Goal: Task Accomplishment & Management: Use online tool/utility

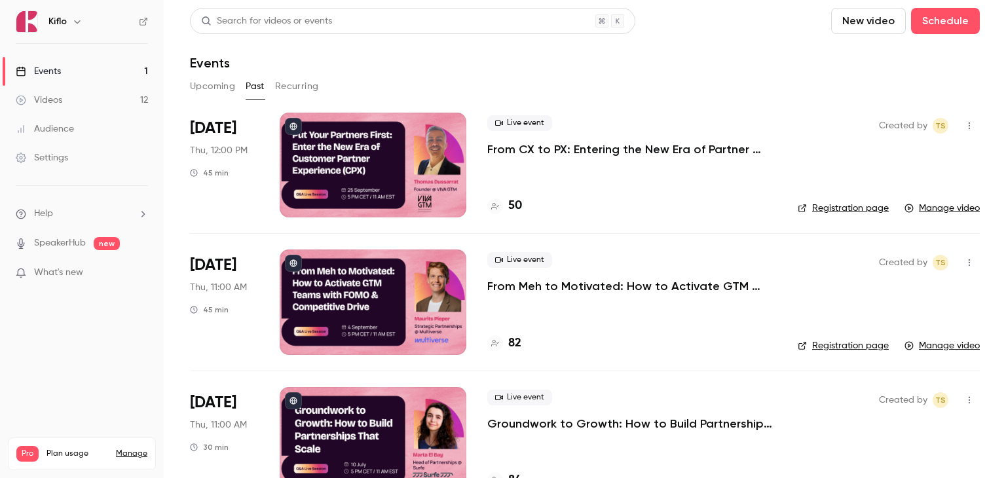
click at [209, 84] on button "Upcoming" at bounding box center [212, 86] width 45 height 21
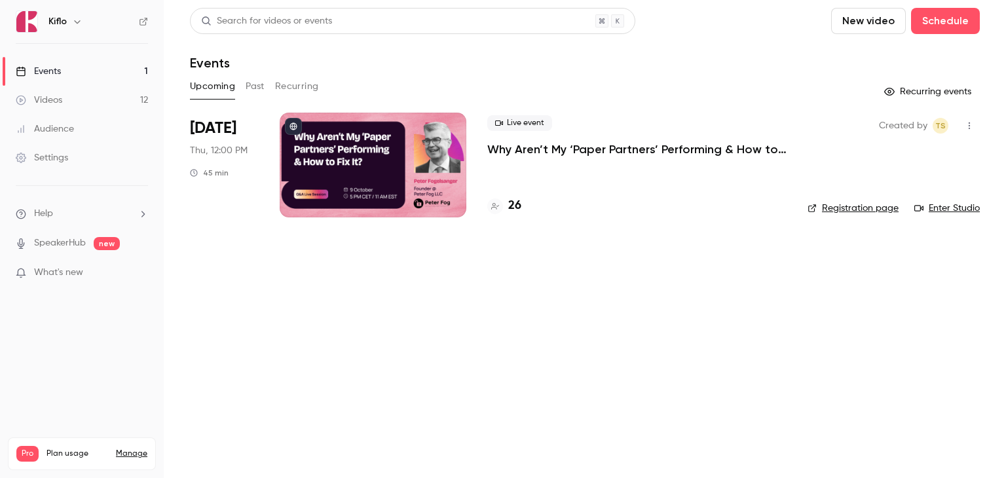
click at [513, 147] on p "Why Aren’t My ‘Paper Partners’ Performing & How to Fix It?" at bounding box center [636, 149] width 299 height 16
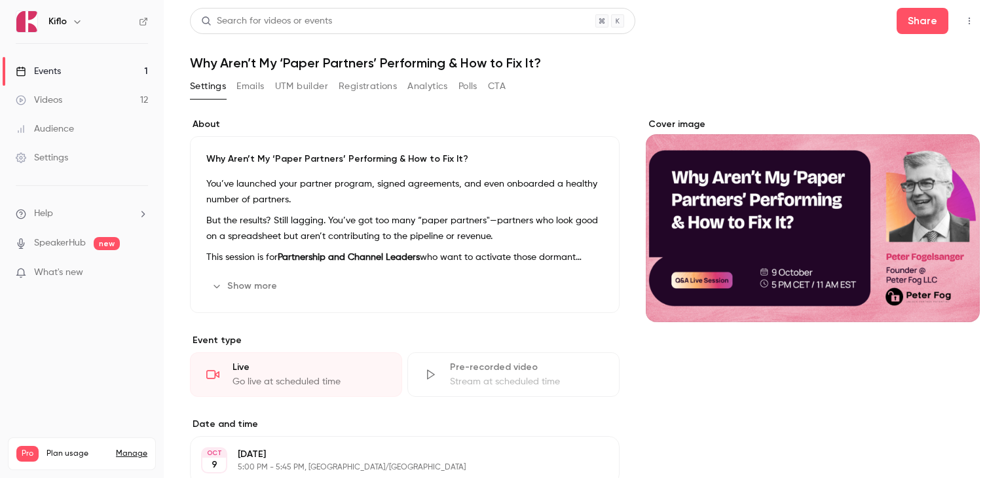
click at [255, 282] on button "Show more" at bounding box center [245, 286] width 79 height 21
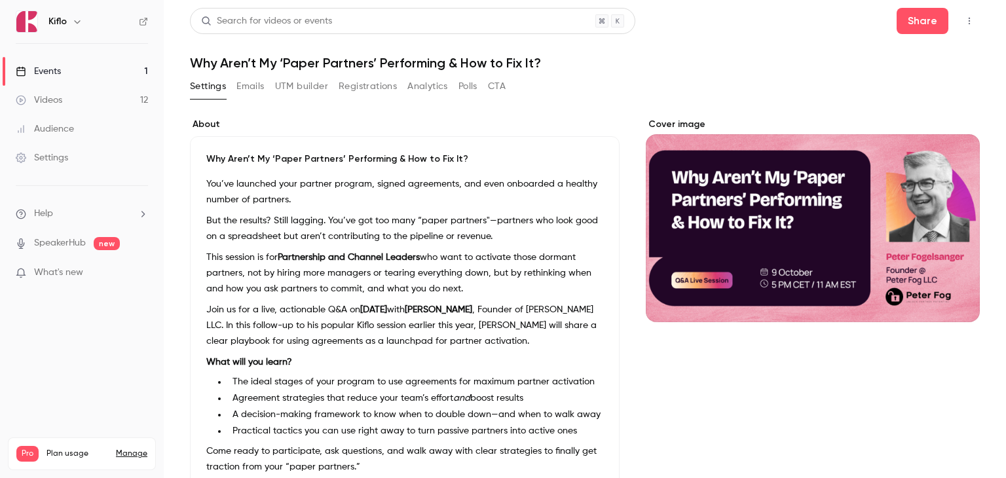
click at [295, 87] on button "UTM builder" at bounding box center [301, 86] width 53 height 21
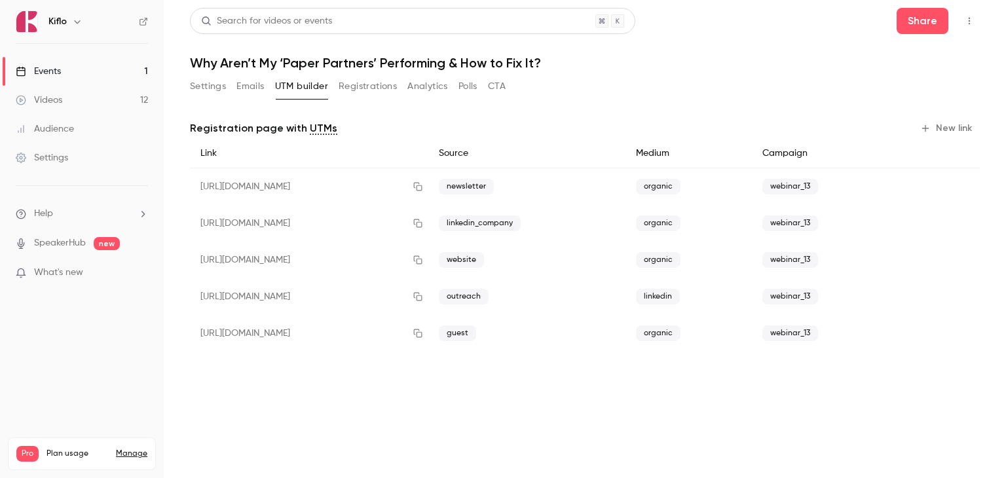
click at [405, 413] on main "Search for videos or events Share Why Aren’t My ‘Paper Partners’ Performing & H…" at bounding box center [585, 239] width 842 height 478
click at [102, 71] on link "Events 1" at bounding box center [82, 71] width 164 height 29
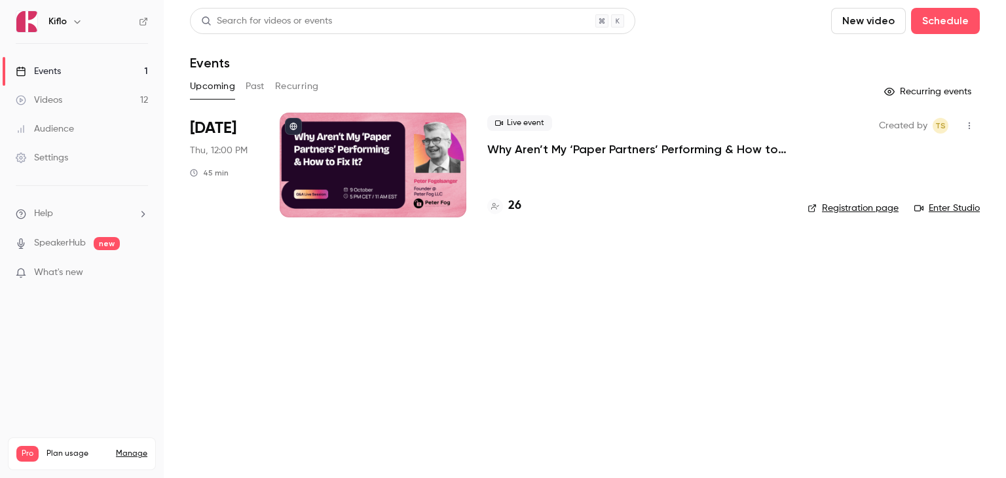
click at [262, 92] on button "Past" at bounding box center [255, 86] width 19 height 21
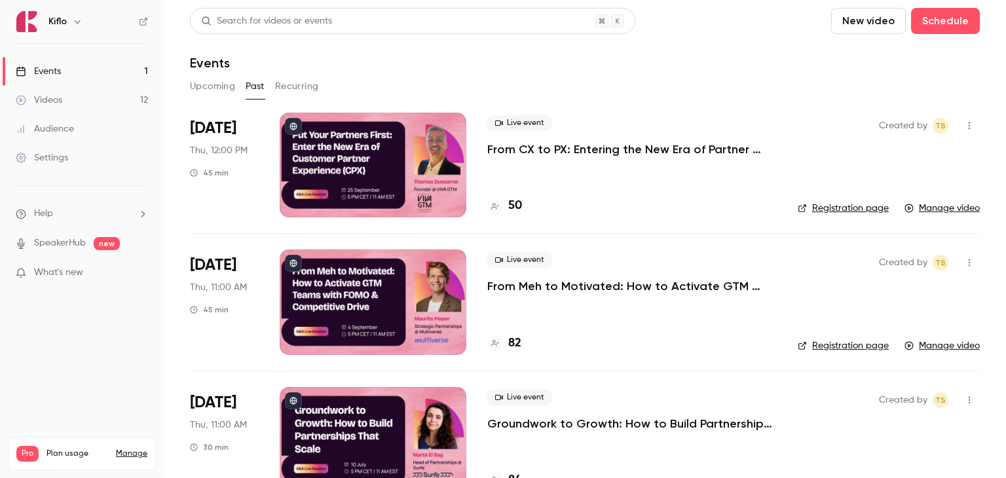
click at [529, 286] on p "From Meh to Motivated: How to Activate GTM Teams with FOMO & Competitive Drive" at bounding box center [631, 286] width 289 height 16
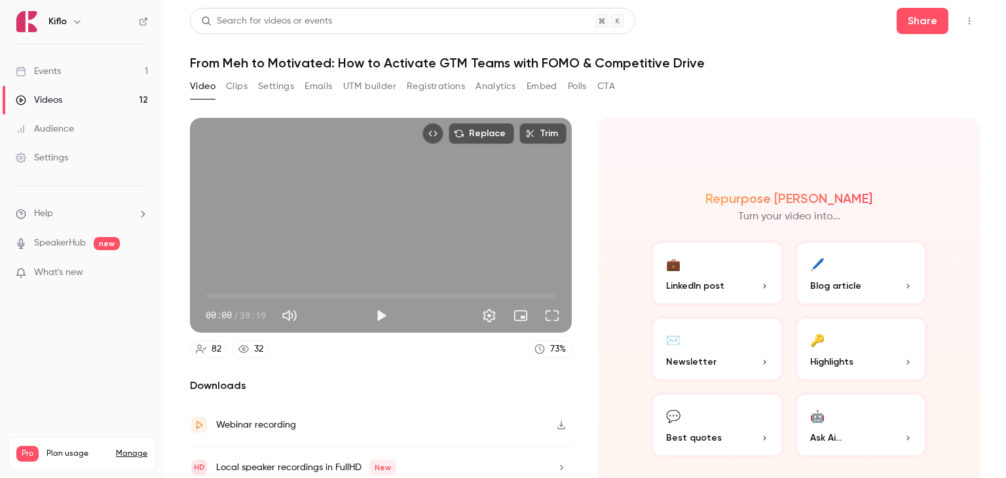
click at [375, 88] on button "UTM builder" at bounding box center [369, 86] width 53 height 21
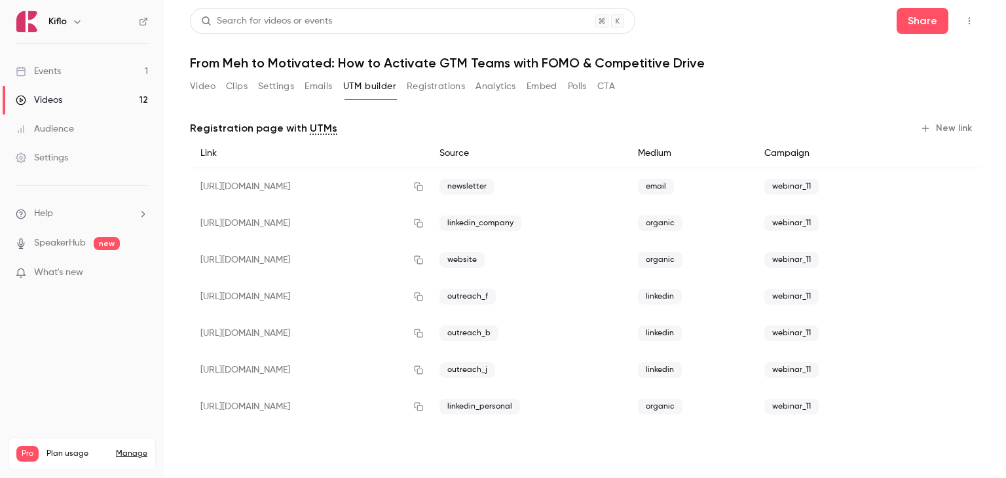
click at [77, 64] on link "Events 1" at bounding box center [82, 71] width 164 height 29
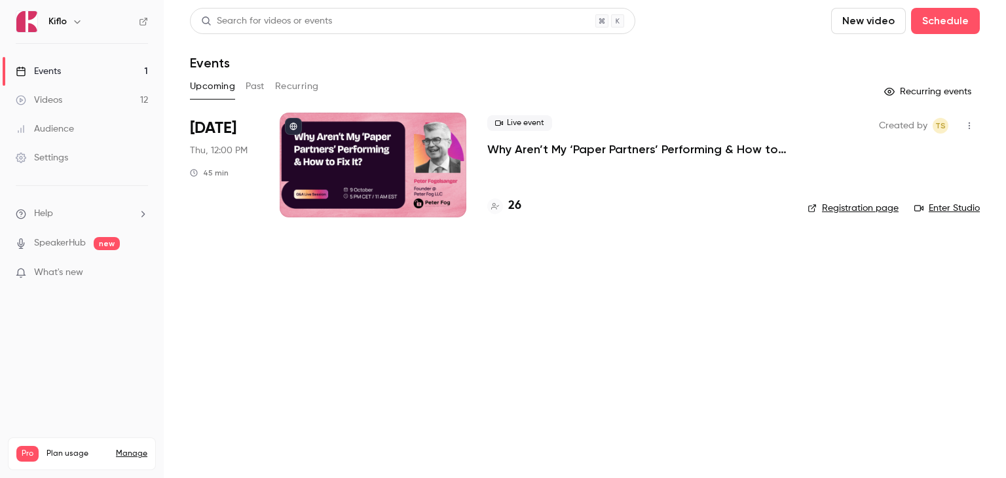
click at [390, 154] on div at bounding box center [373, 165] width 187 height 105
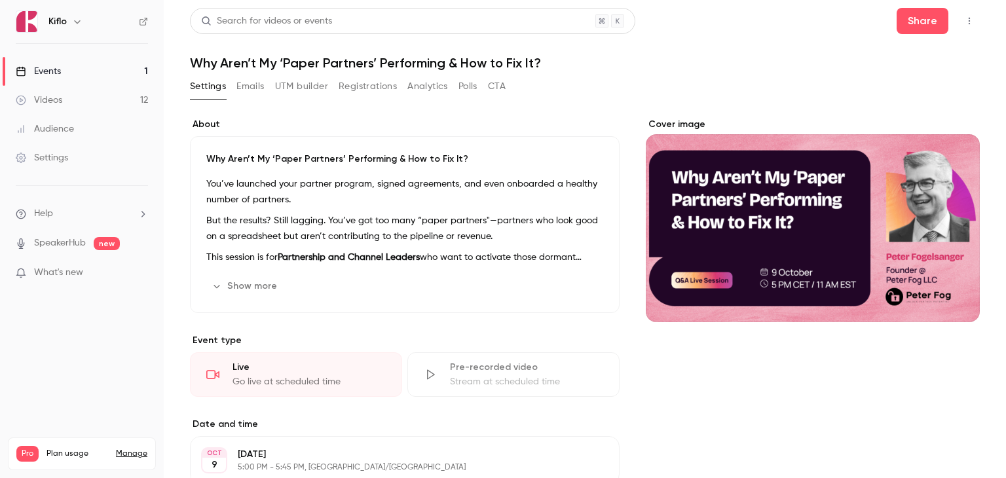
click at [299, 85] on button "UTM builder" at bounding box center [301, 86] width 53 height 21
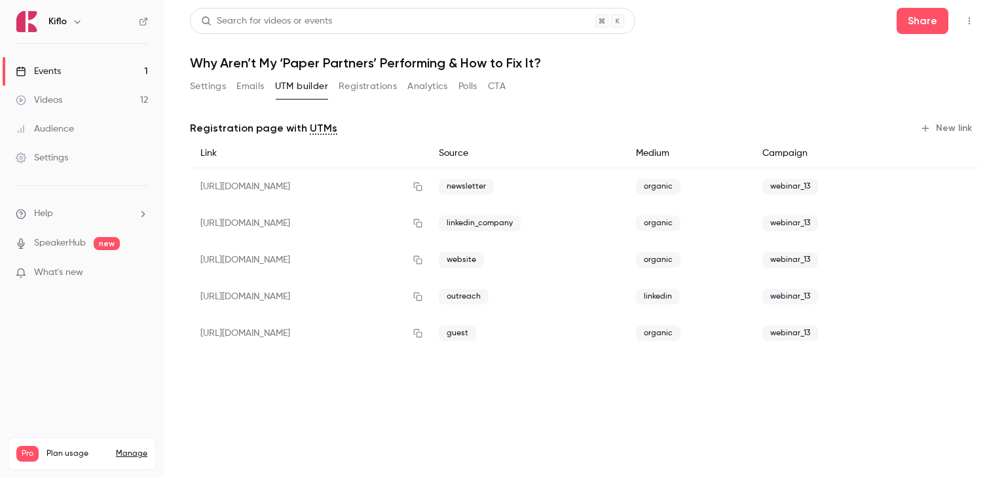
click at [965, 129] on button "New link" at bounding box center [947, 128] width 65 height 21
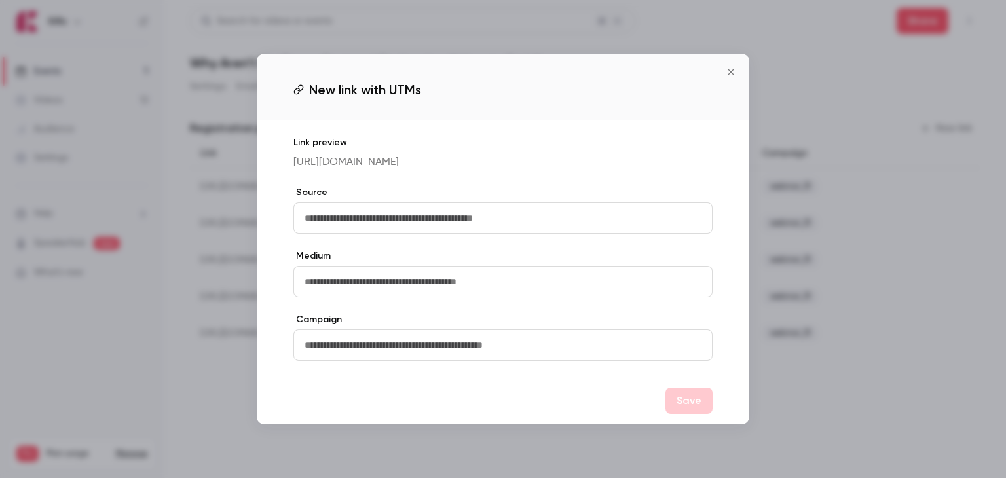
click at [731, 67] on icon "Close" at bounding box center [731, 72] width 16 height 10
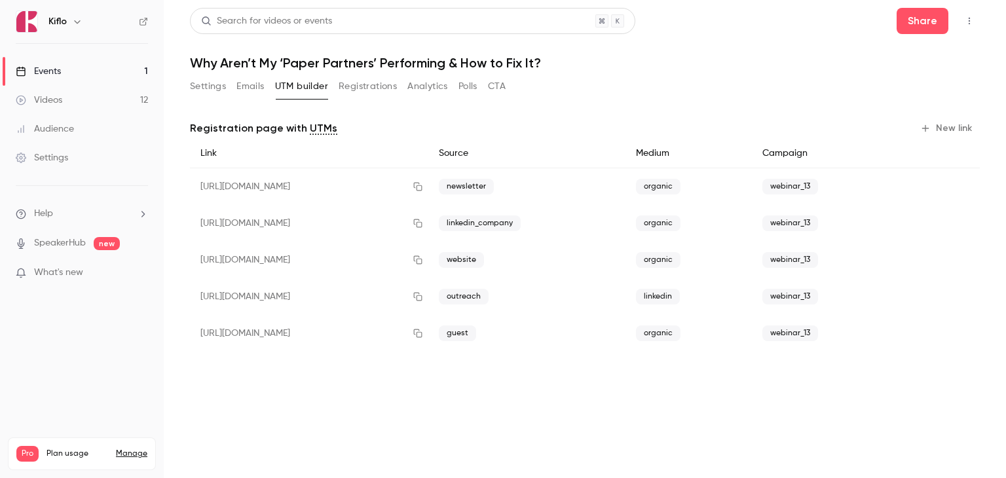
click at [942, 128] on button "New link" at bounding box center [947, 128] width 65 height 21
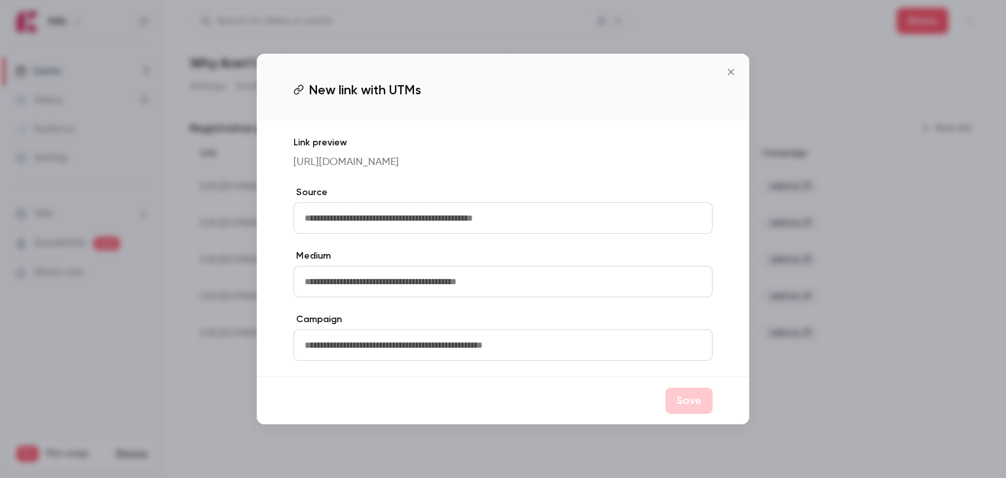
click at [386, 234] on input "text" at bounding box center [502, 217] width 419 height 31
type input "**********"
click at [348, 289] on input "text" at bounding box center [502, 281] width 419 height 31
type input "********"
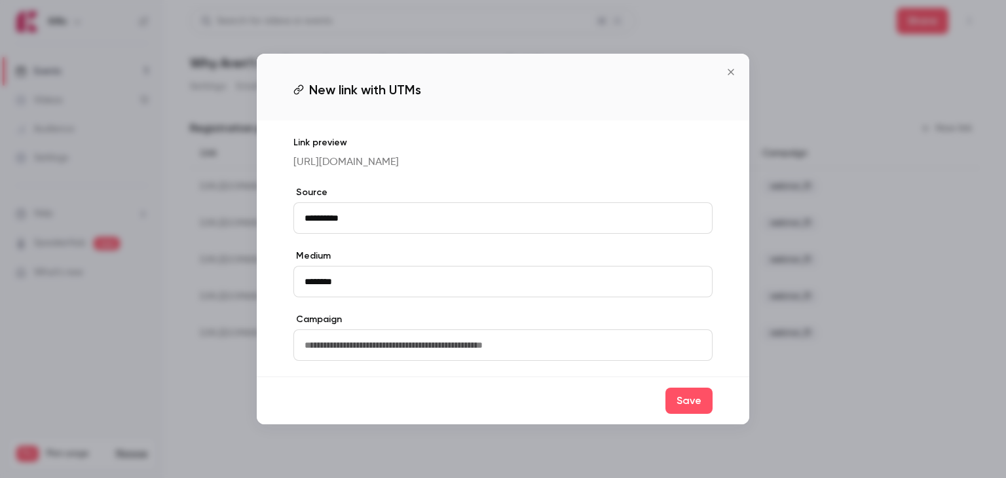
click at [354, 356] on input "text" at bounding box center [502, 344] width 419 height 31
type input "**********"
click at [693, 414] on button "Save" at bounding box center [688, 401] width 47 height 26
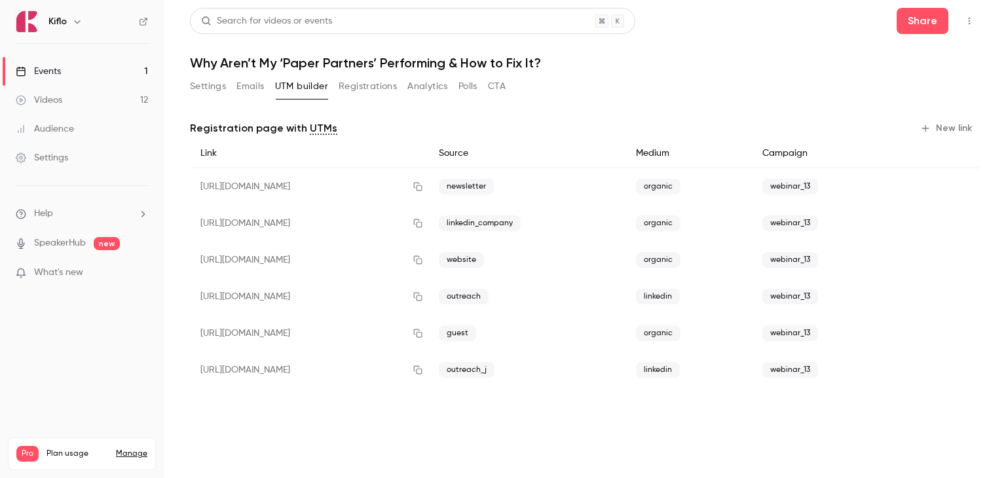
click at [946, 130] on button "New link" at bounding box center [947, 128] width 65 height 21
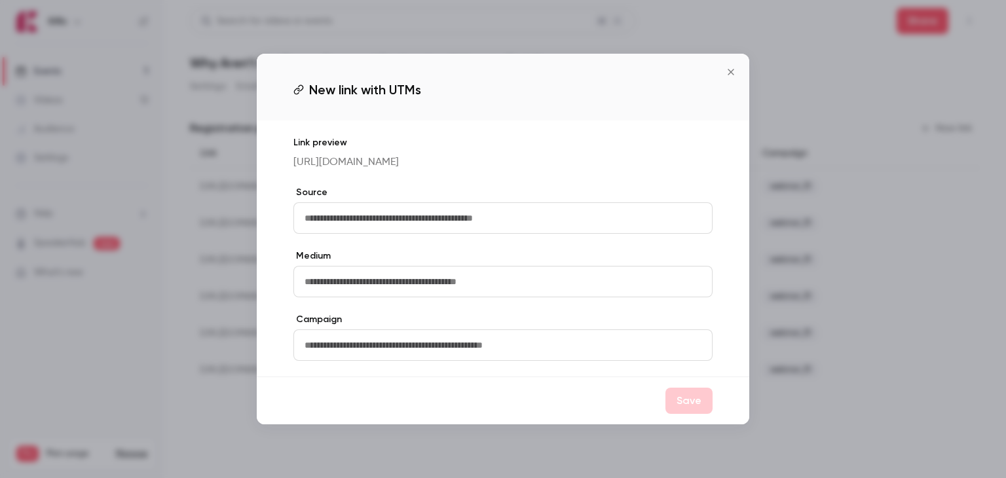
click at [405, 221] on input "text" at bounding box center [502, 217] width 419 height 31
type input "**********"
click at [373, 287] on input "text" at bounding box center [502, 281] width 419 height 31
type input "********"
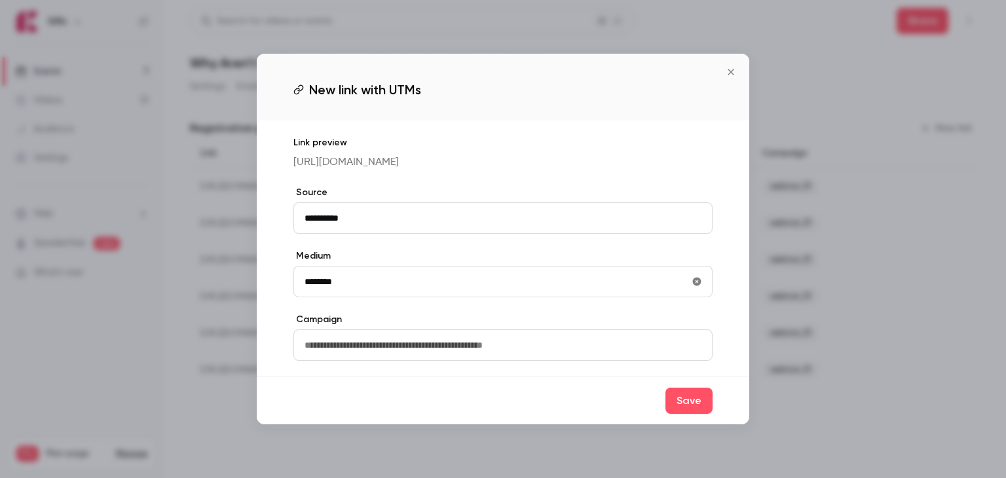
click at [369, 348] on input "text" at bounding box center [502, 344] width 419 height 31
type input "**********"
click at [694, 414] on button "Save" at bounding box center [688, 401] width 47 height 26
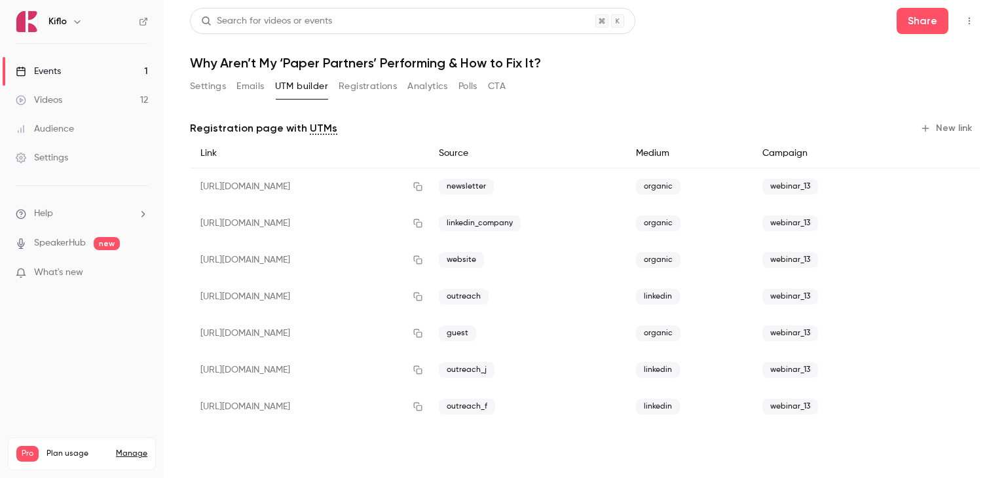
click at [942, 124] on button "New link" at bounding box center [947, 128] width 65 height 21
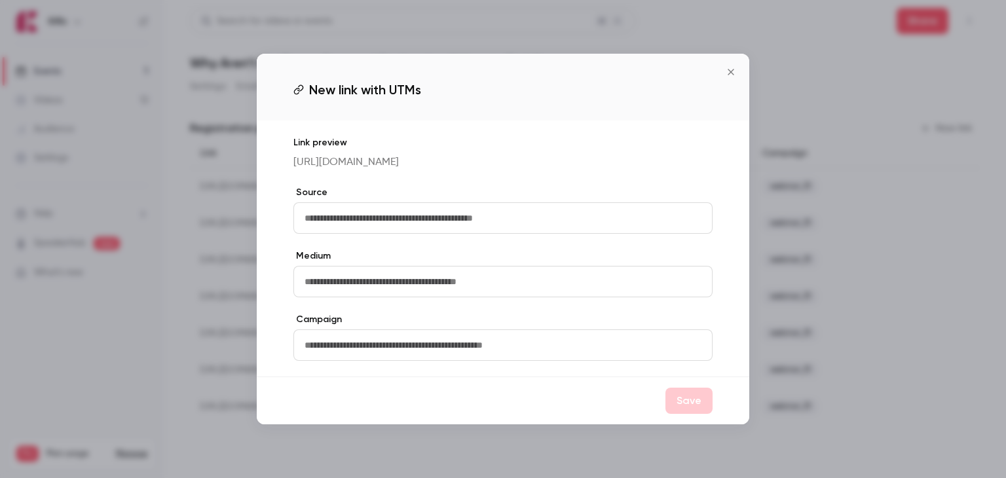
click at [477, 229] on input "text" at bounding box center [502, 217] width 419 height 31
type input "**********"
click at [377, 292] on input "text" at bounding box center [502, 281] width 419 height 31
type input "********"
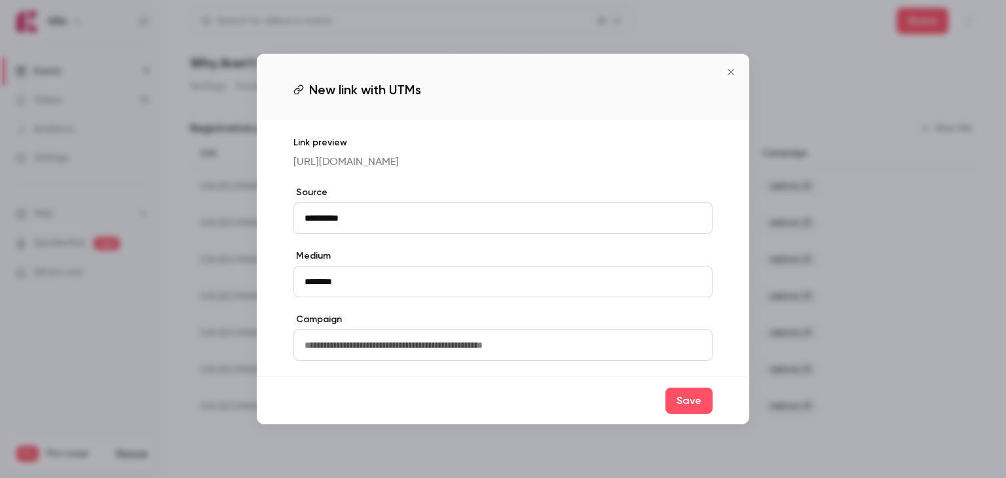
click at [357, 358] on input "text" at bounding box center [502, 344] width 419 height 31
type input "**********"
click at [705, 414] on button "Save" at bounding box center [688, 401] width 47 height 26
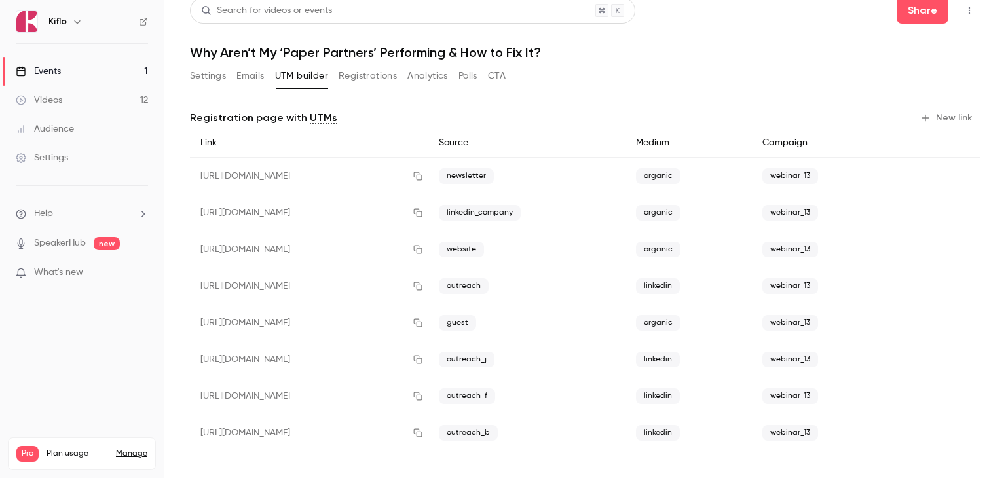
scroll to position [12, 0]
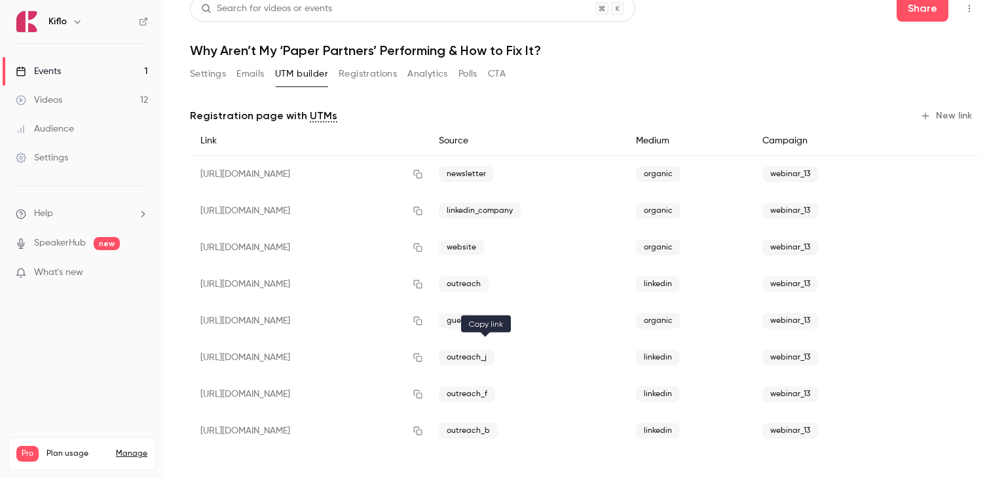
click at [423, 357] on icon "button" at bounding box center [418, 357] width 10 height 9
click at [422, 392] on icon "button" at bounding box center [417, 394] width 9 height 9
click at [423, 432] on icon "button" at bounding box center [418, 430] width 10 height 9
click at [81, 72] on link "Events 1" at bounding box center [82, 71] width 164 height 29
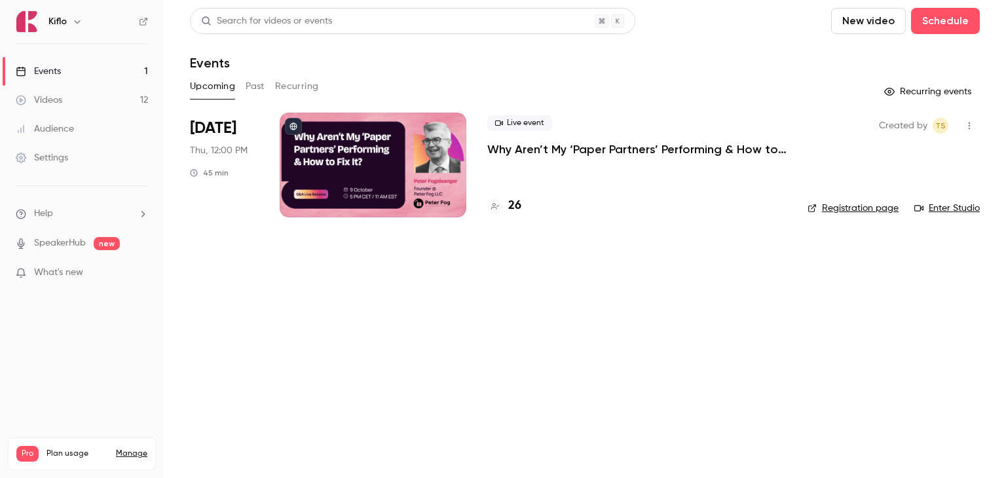
click at [353, 311] on main "Search for videos or events New video Schedule Events Upcoming Past Recurring R…" at bounding box center [585, 239] width 842 height 478
click at [536, 151] on p "Why Aren’t My ‘Paper Partners’ Performing & How to Fix It?" at bounding box center [636, 149] width 299 height 16
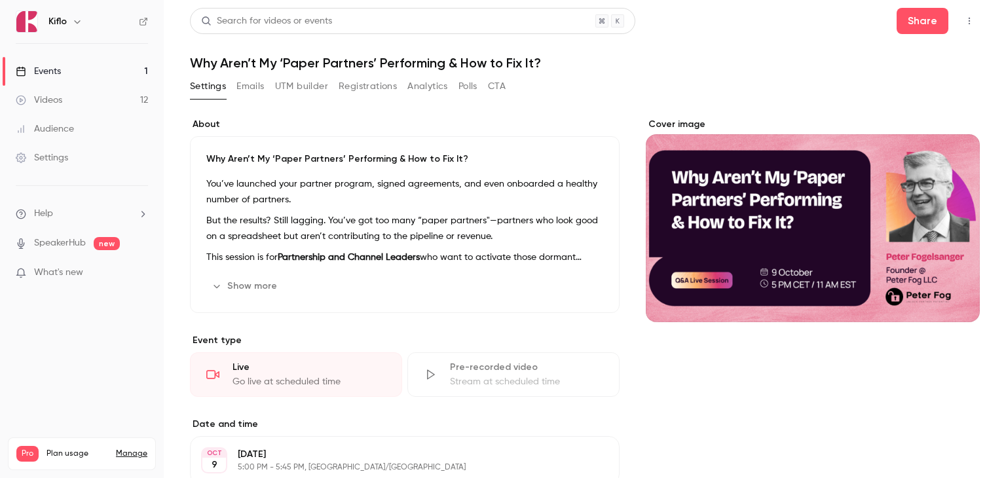
click at [363, 88] on button "Registrations" at bounding box center [368, 86] width 58 height 21
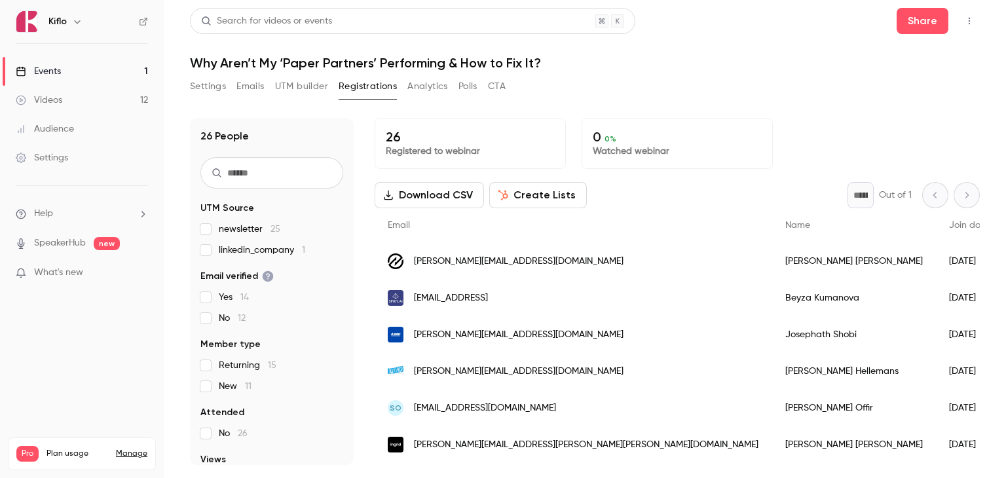
click at [633, 85] on div "Settings Emails UTM builder Registrations Analytics Polls CTA" at bounding box center [585, 89] width 790 height 26
click at [75, 73] on link "Events 1" at bounding box center [82, 71] width 164 height 29
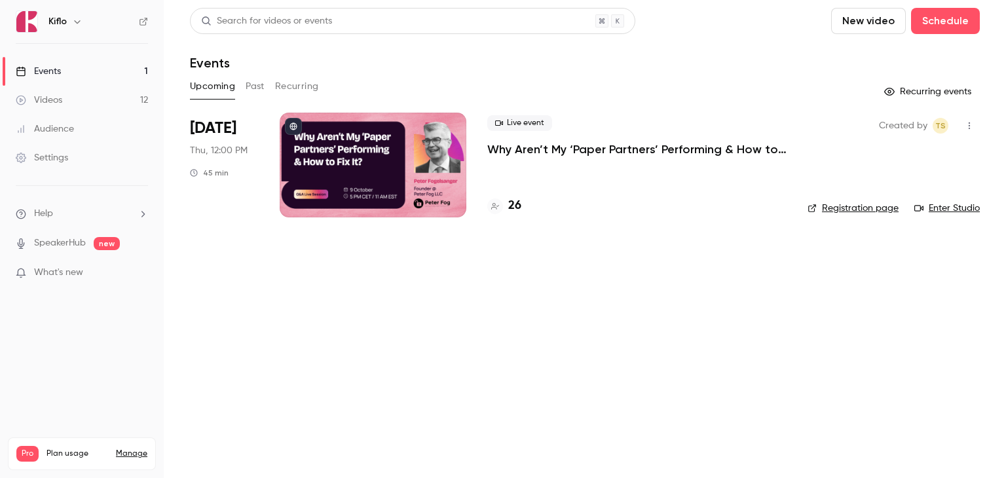
click at [401, 290] on main "Search for videos or events New video Schedule Events Upcoming Past Recurring R…" at bounding box center [585, 239] width 842 height 478
click at [287, 361] on main "Search for videos or events New video Schedule Events Upcoming Past Recurring R…" at bounding box center [585, 239] width 842 height 478
